Goal: Task Accomplishment & Management: Manage account settings

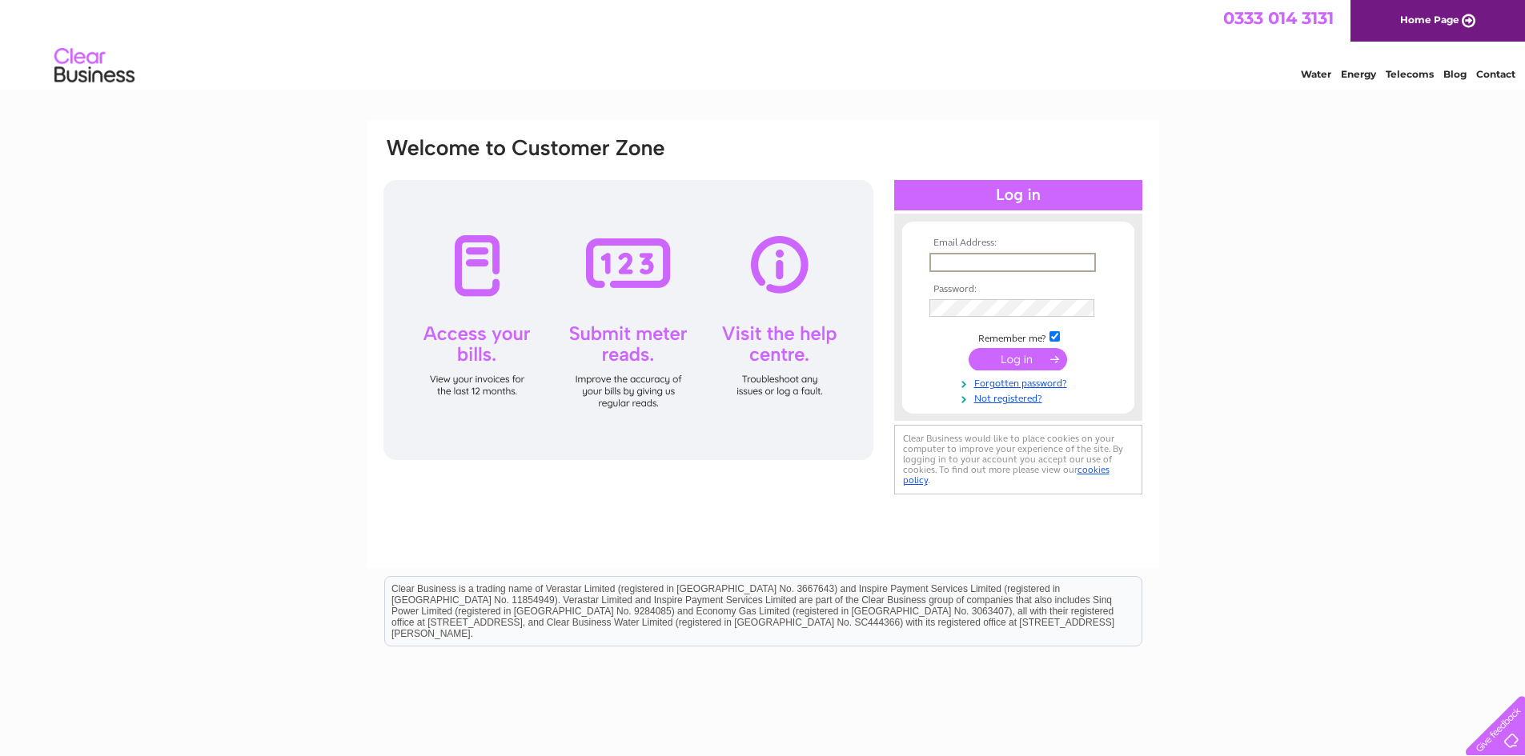
click at [958, 259] on input "text" at bounding box center [1012, 262] width 166 height 19
type input "james.lochery@outlook.com"
click at [1054, 336] on input "checkbox" at bounding box center [1054, 335] width 10 height 10
checkbox input "false"
click at [1016, 353] on input "submit" at bounding box center [1017, 358] width 98 height 22
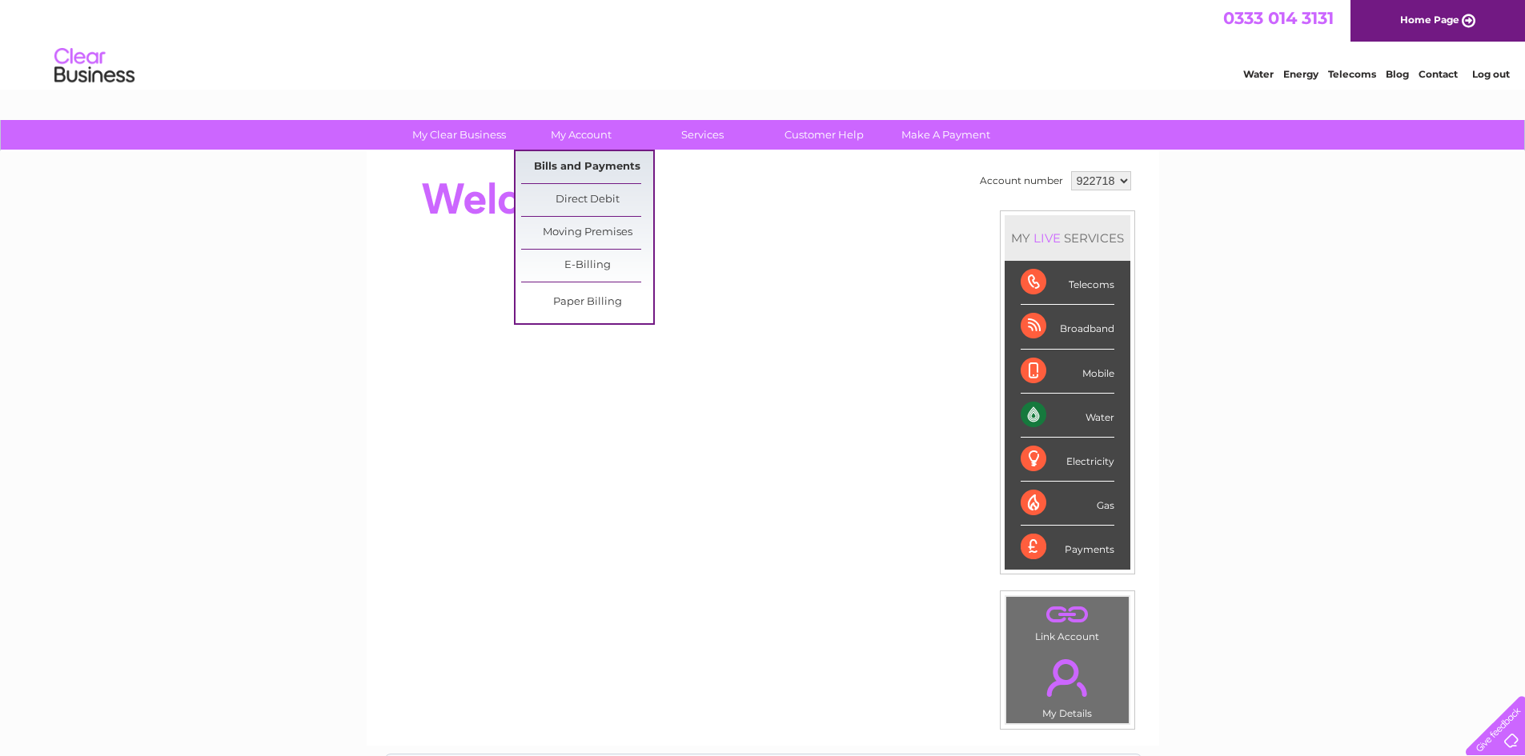
click at [583, 165] on link "Bills and Payments" at bounding box center [587, 167] width 132 height 32
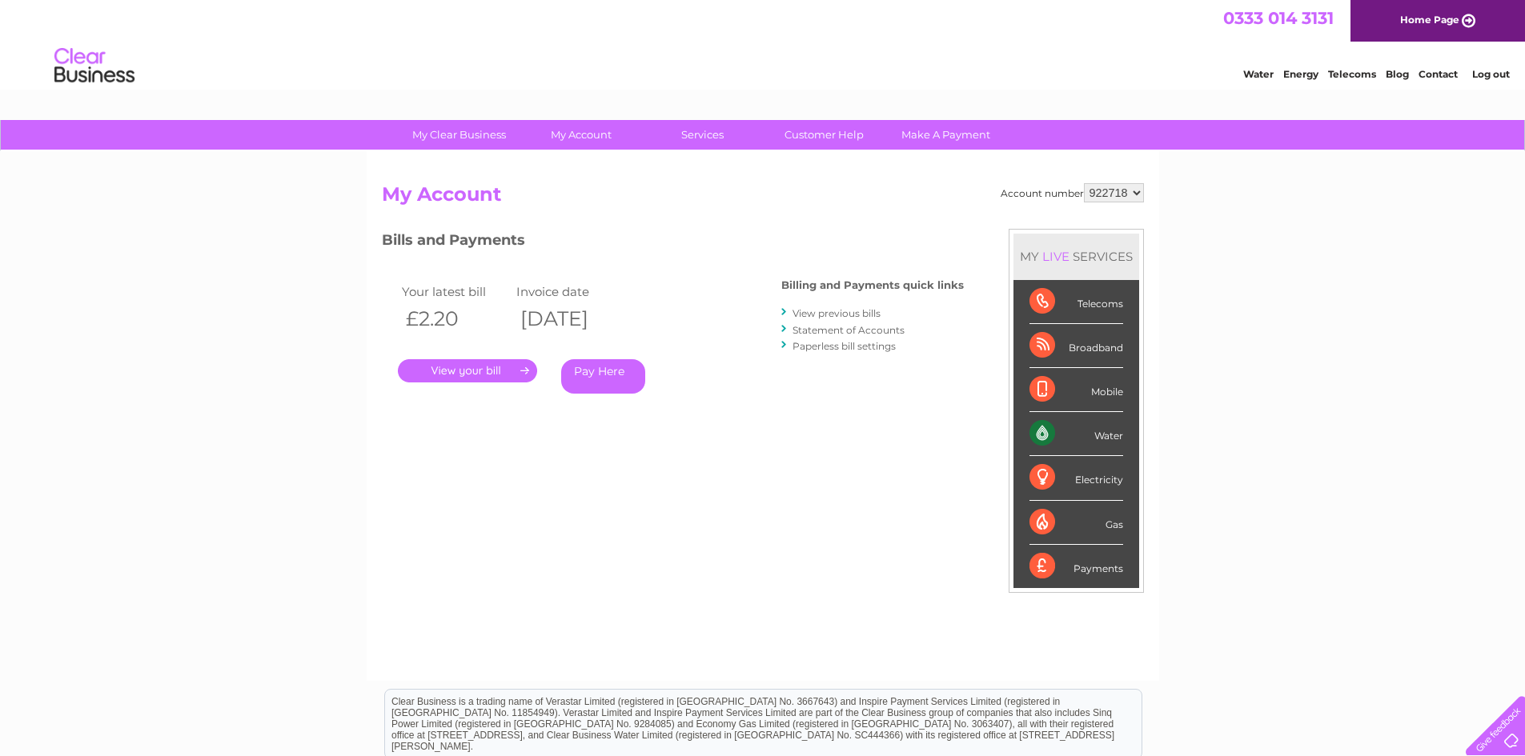
click at [473, 369] on link "." at bounding box center [467, 370] width 139 height 23
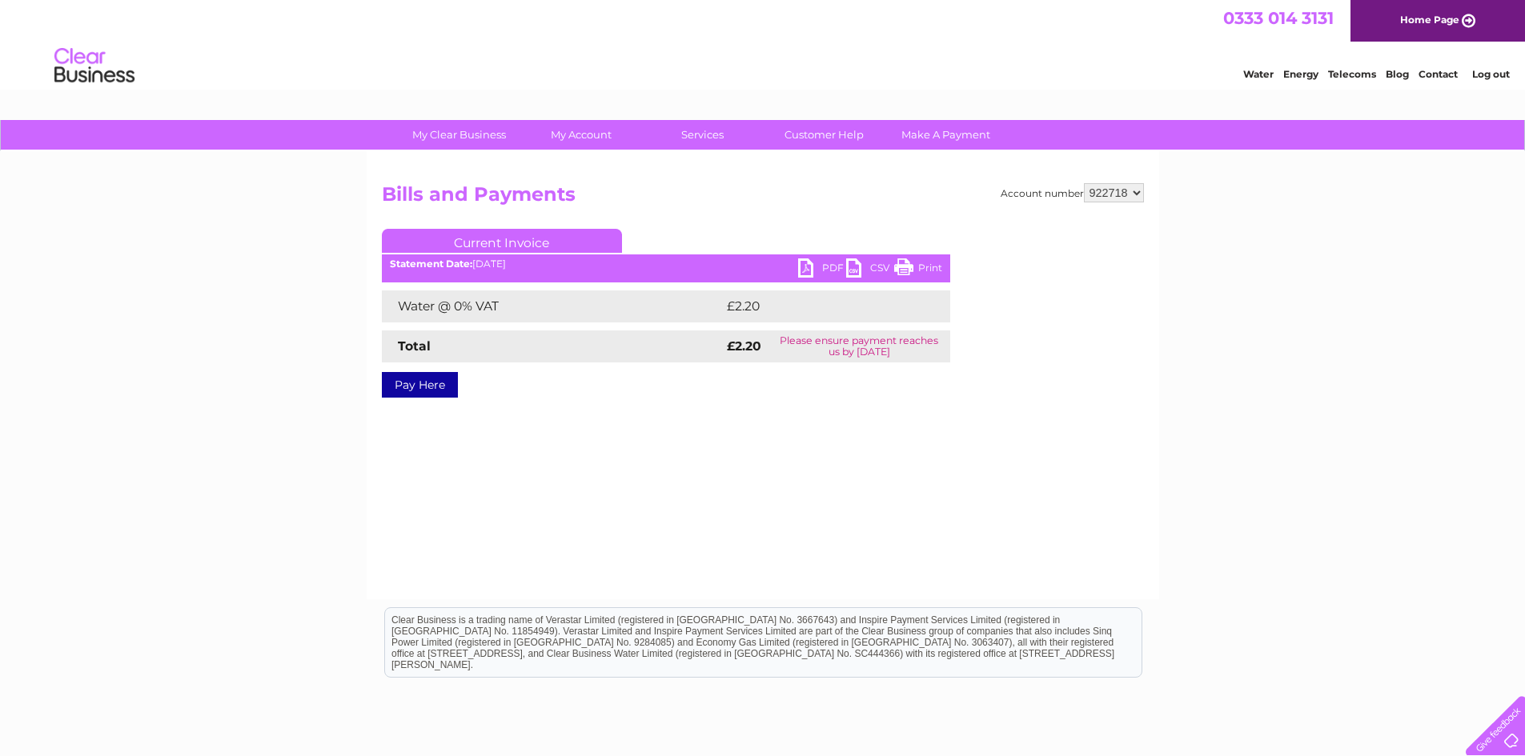
click at [807, 267] on link "PDF" at bounding box center [822, 270] width 48 height 23
click at [1492, 72] on link "Log out" at bounding box center [1491, 74] width 38 height 12
